Goal: Task Accomplishment & Management: Use online tool/utility

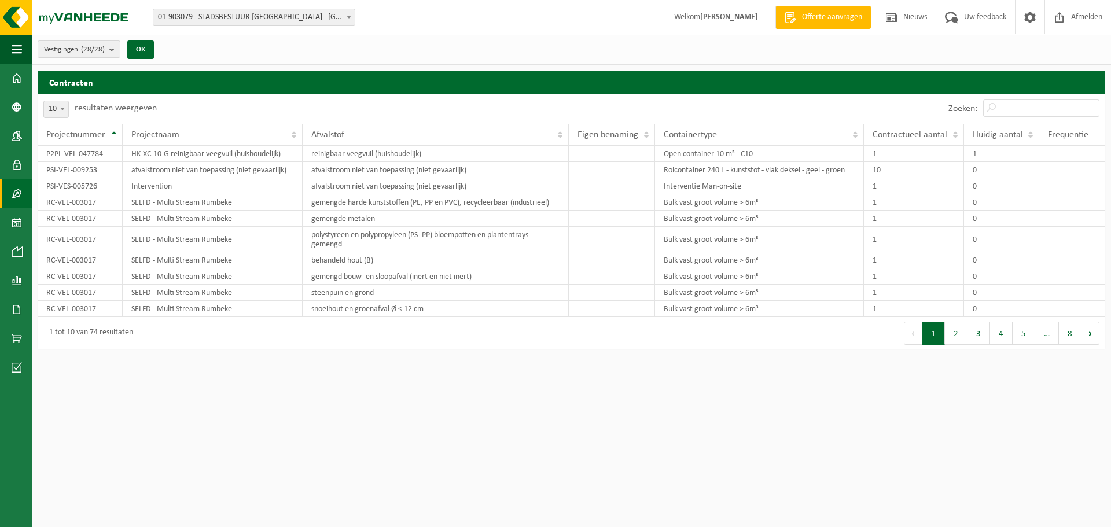
click at [349, 19] on span at bounding box center [349, 16] width 12 height 15
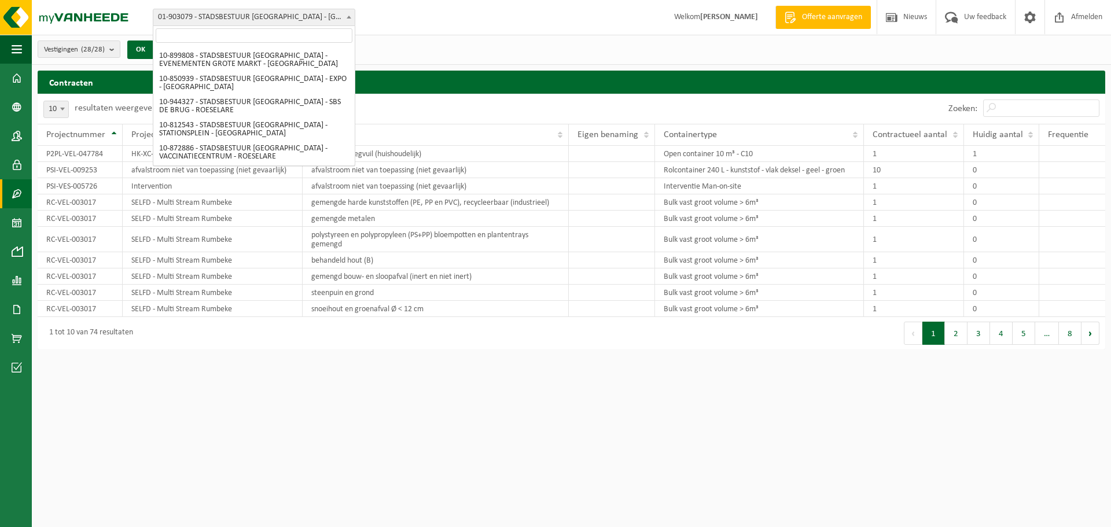
scroll to position [354, 0]
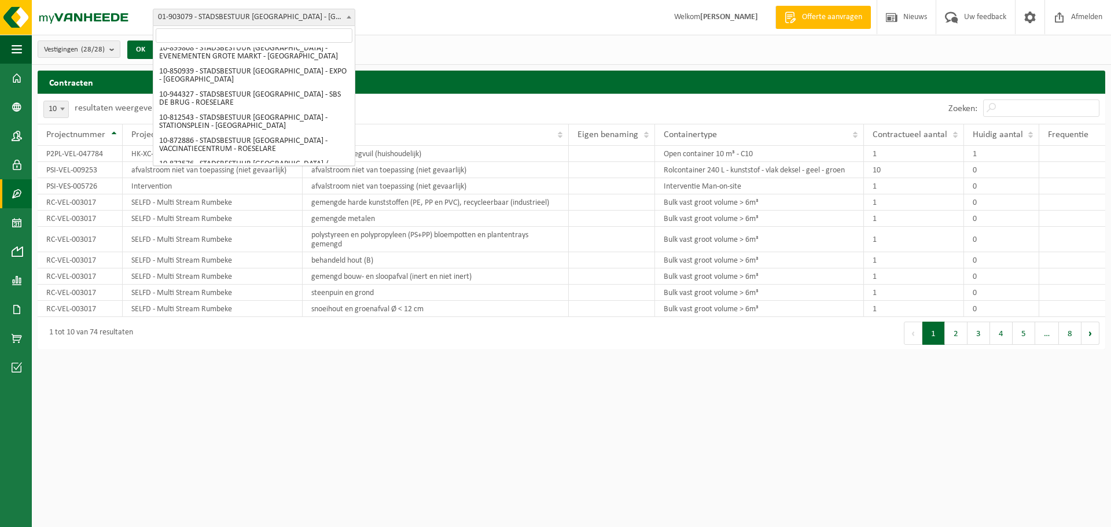
select select "2664"
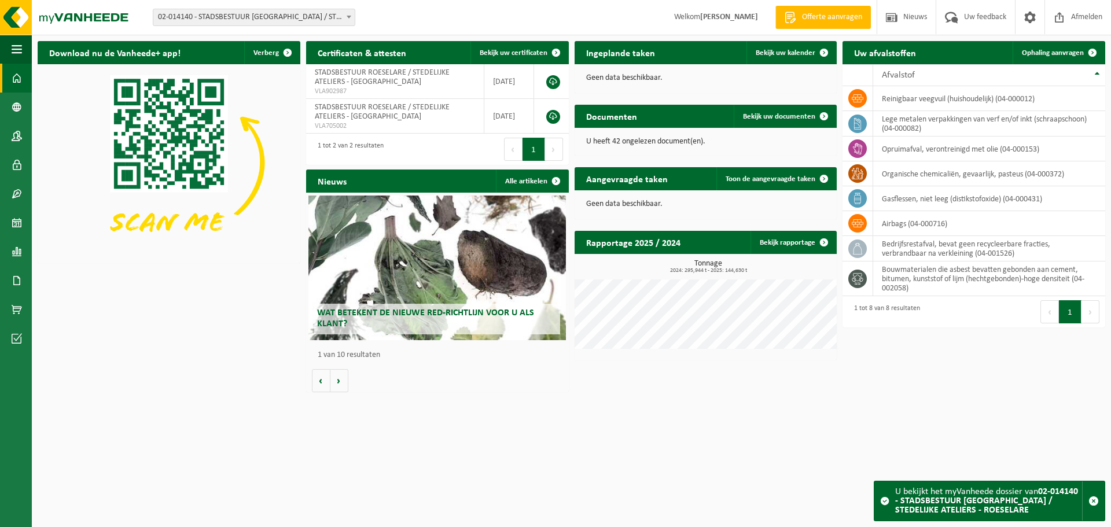
click at [836, 12] on span "Offerte aanvragen" at bounding box center [832, 18] width 66 height 12
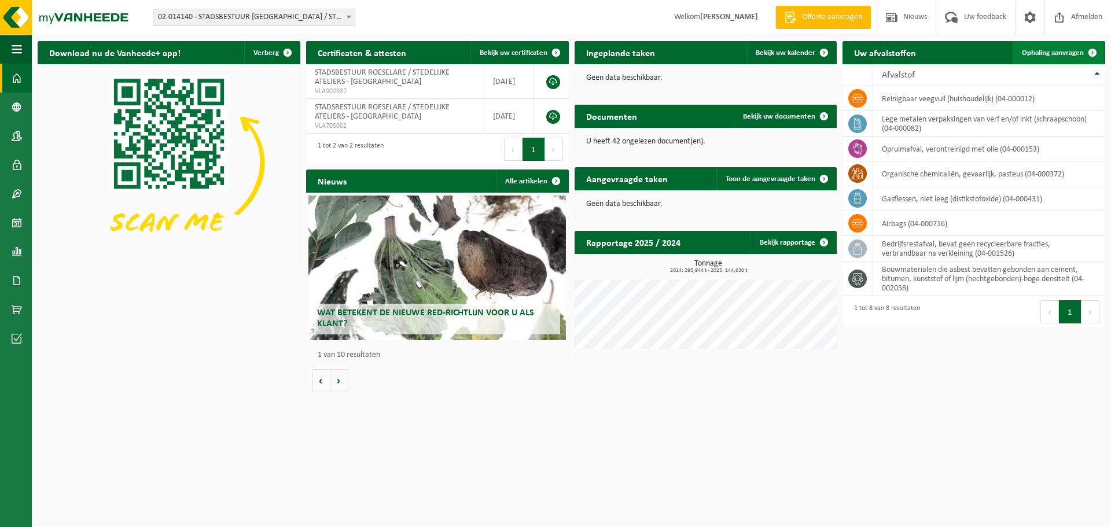
click at [1066, 50] on span "Ophaling aanvragen" at bounding box center [1053, 53] width 62 height 8
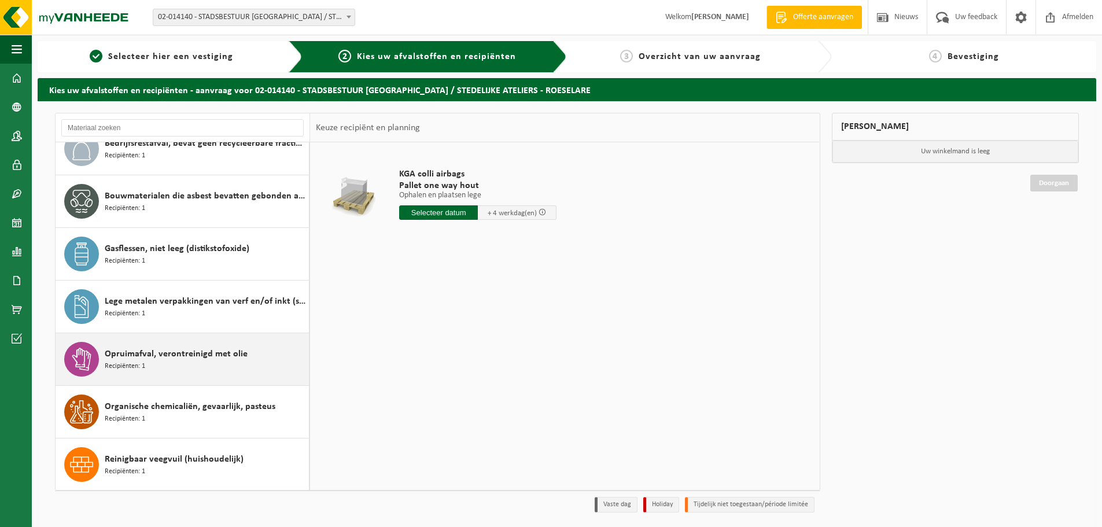
scroll to position [73, 0]
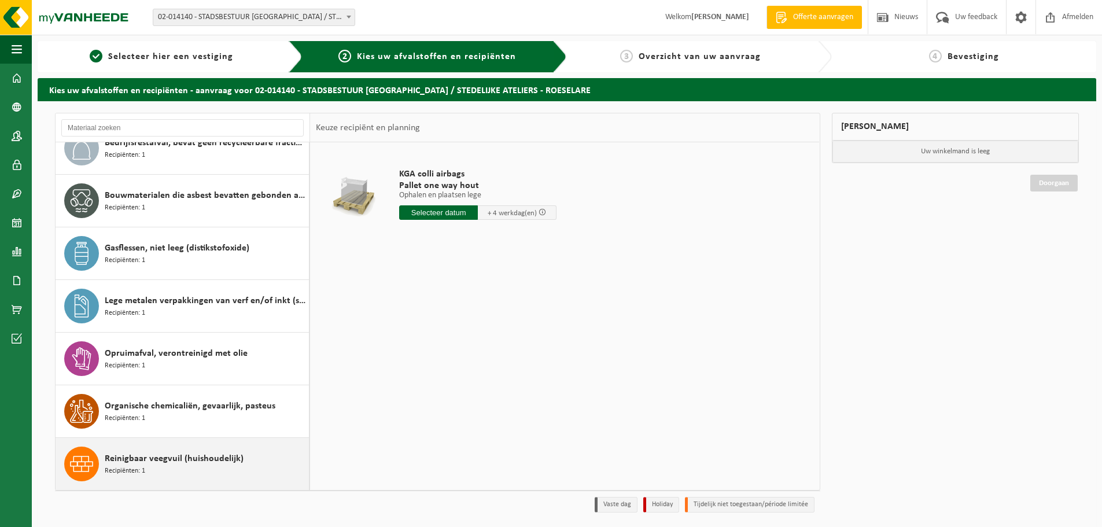
click at [196, 461] on span "Reinigbaar veegvuil (huishoudelijk)" at bounding box center [174, 459] width 139 height 14
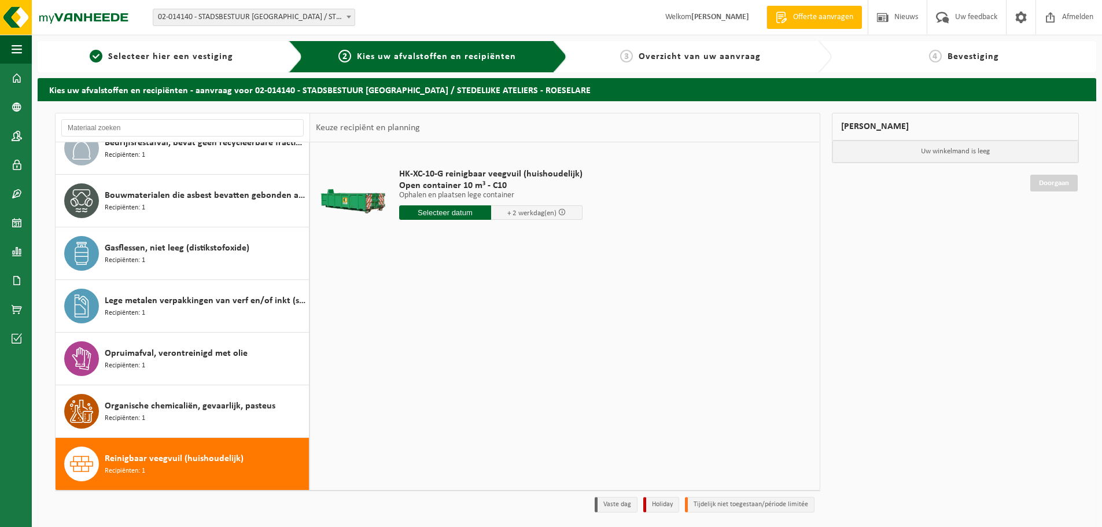
click at [435, 212] on input "text" at bounding box center [445, 212] width 92 height 14
click at [408, 354] on div "25" at bounding box center [410, 352] width 20 height 19
type input "Van 2025-08-25"
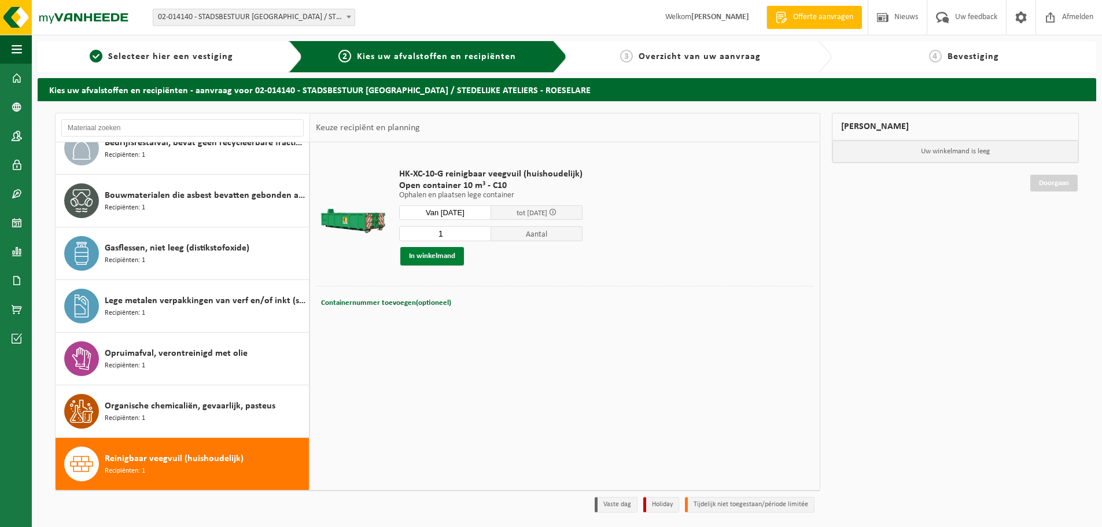
click at [457, 255] on button "In winkelmand" at bounding box center [432, 256] width 64 height 19
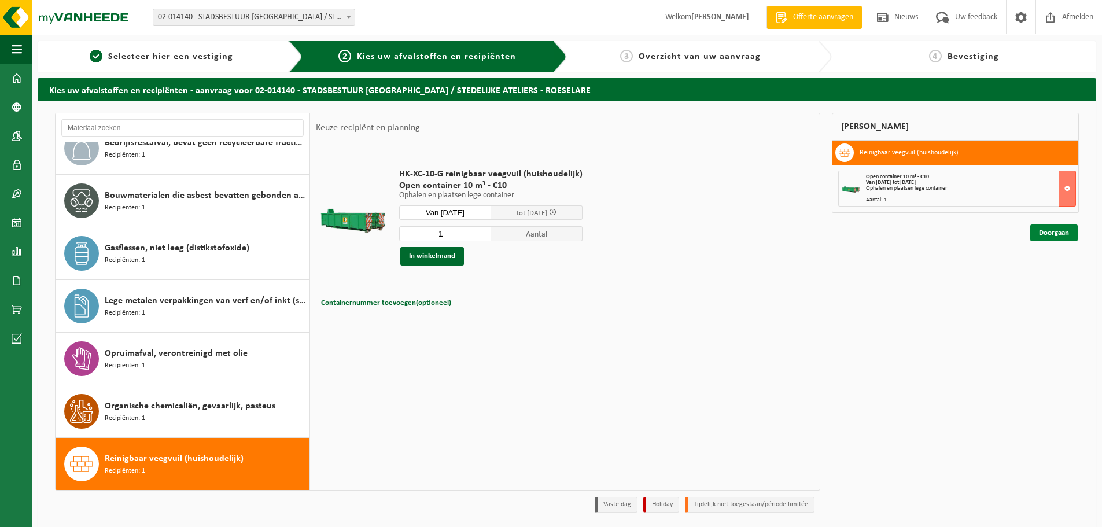
click at [1057, 232] on link "Doorgaan" at bounding box center [1053, 232] width 47 height 17
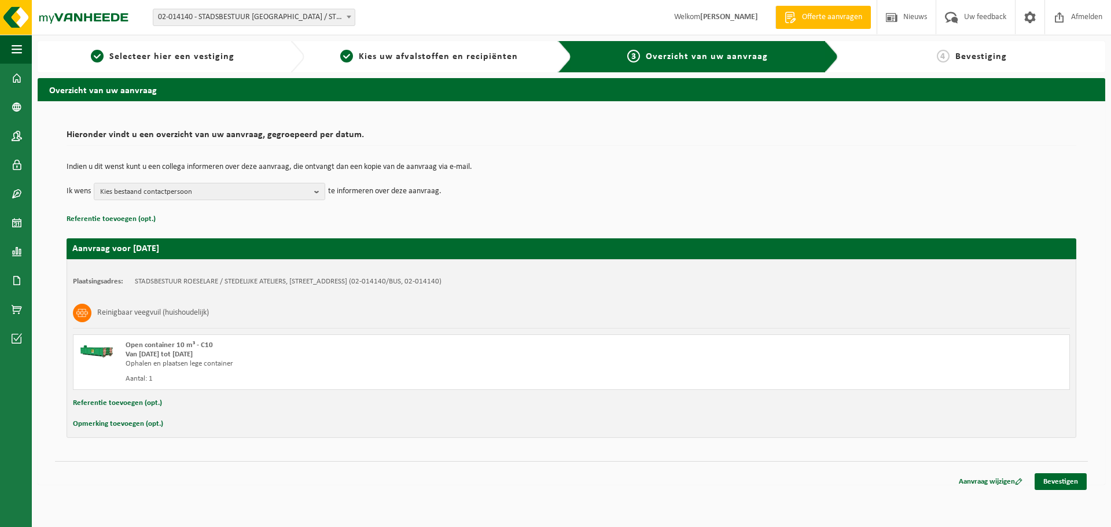
click at [1065, 490] on div "Aanvraag wijzigen Bevestigen" at bounding box center [1018, 481] width 139 height 17
click at [1065, 483] on link "Bevestigen" at bounding box center [1060, 481] width 52 height 17
